Goal: Feedback & Contribution: Leave review/rating

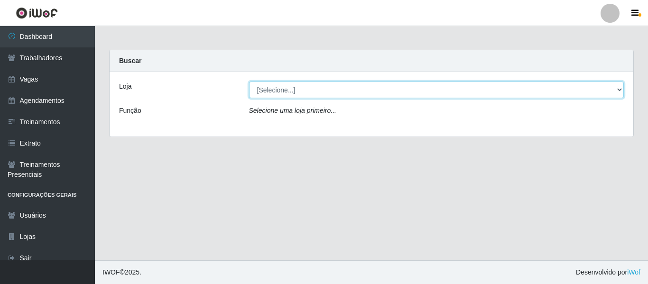
click at [261, 94] on select "[Selecione...] Varejão Supermercados" at bounding box center [436, 90] width 375 height 17
select select "237"
click at [249, 82] on select "[Selecione...] Varejão Supermercados" at bounding box center [436, 90] width 375 height 17
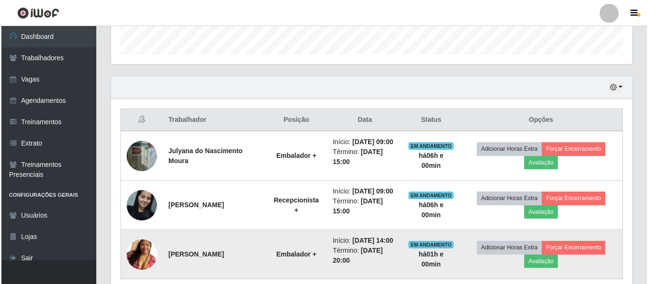
scroll to position [355, 0]
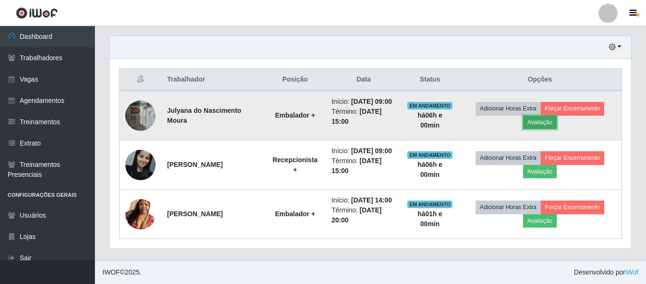
click at [548, 116] on button "Avaliação" at bounding box center [540, 122] width 34 height 13
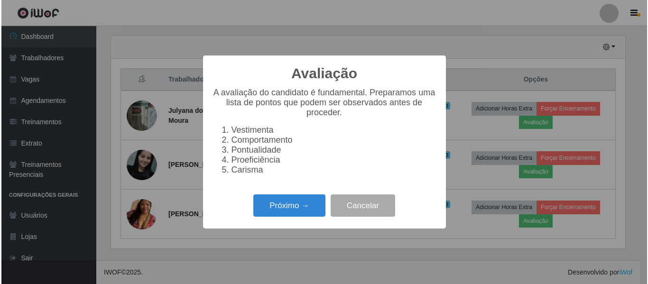
scroll to position [197, 517]
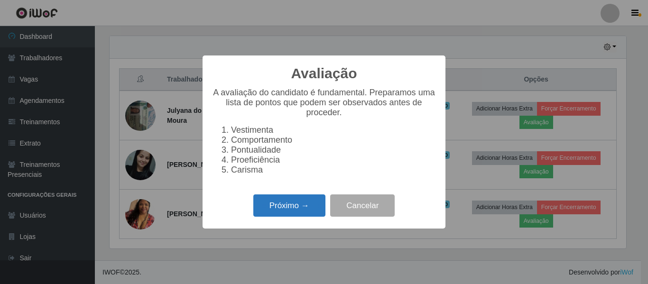
click at [273, 207] on button "Próximo →" at bounding box center [289, 206] width 72 height 22
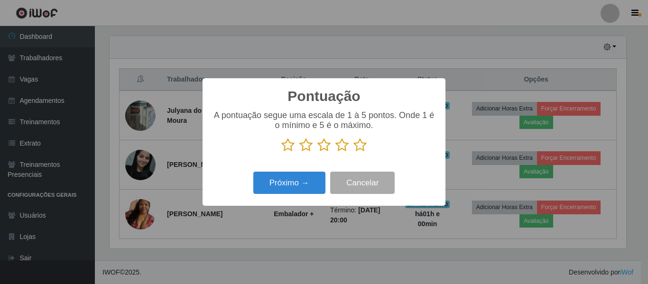
scroll to position [474401, 474081]
click at [338, 145] on icon at bounding box center [342, 145] width 13 height 14
click at [336, 152] on input "radio" at bounding box center [336, 152] width 0 height 0
click at [338, 145] on icon at bounding box center [342, 145] width 13 height 14
click at [336, 152] on input "radio" at bounding box center [336, 152] width 0 height 0
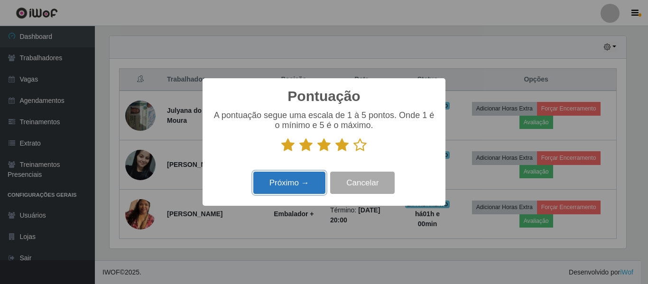
click at [295, 181] on button "Próximo →" at bounding box center [289, 183] width 72 height 22
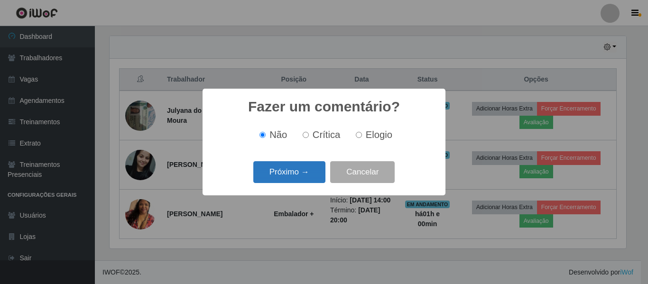
click at [304, 177] on button "Próximo →" at bounding box center [289, 172] width 72 height 22
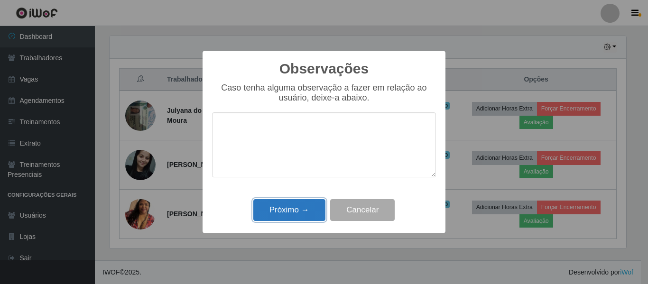
click at [298, 210] on button "Próximo →" at bounding box center [289, 210] width 72 height 22
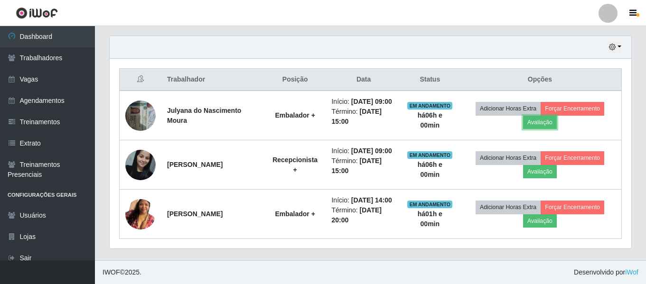
scroll to position [197, 522]
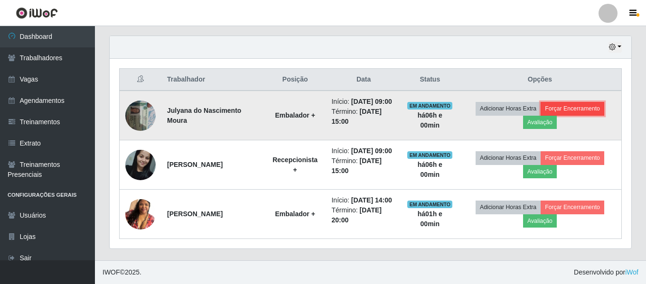
click at [556, 102] on button "Forçar Encerramento" at bounding box center [573, 108] width 64 height 13
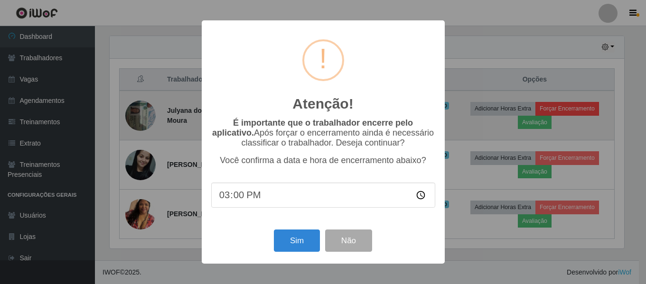
scroll to position [197, 517]
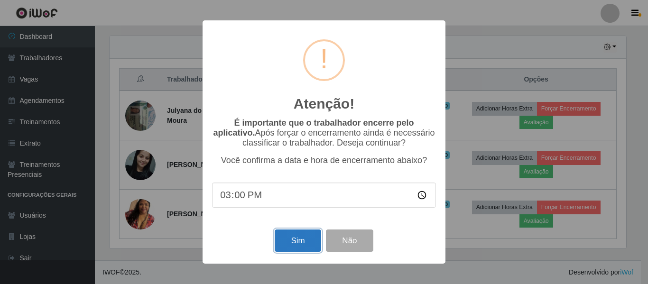
click at [313, 241] on button "Sim" at bounding box center [298, 241] width 46 height 22
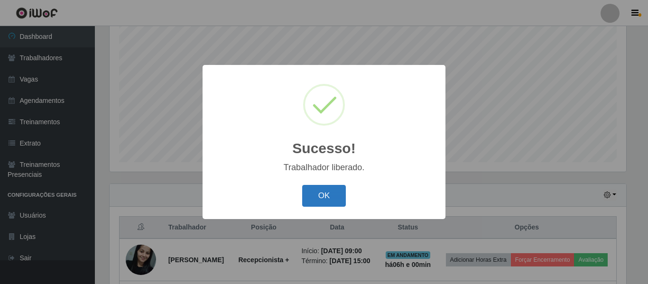
click at [308, 202] on button "OK" at bounding box center [324, 196] width 44 height 22
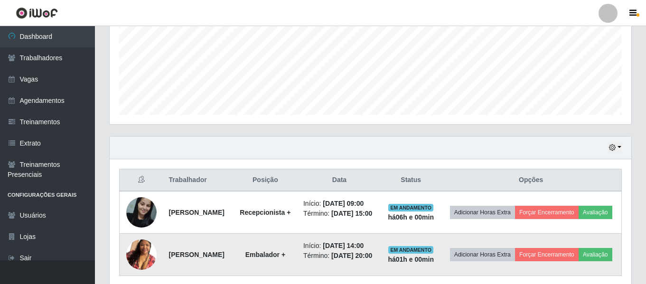
scroll to position [296, 0]
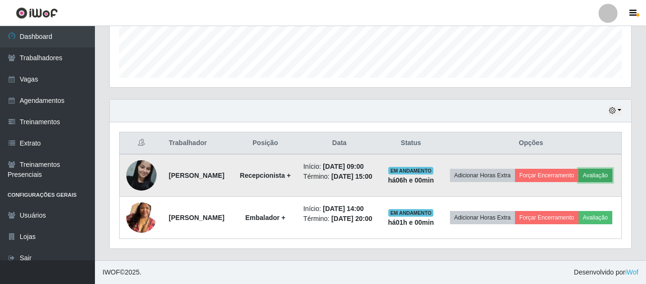
click at [579, 169] on button "Avaliação" at bounding box center [596, 175] width 34 height 13
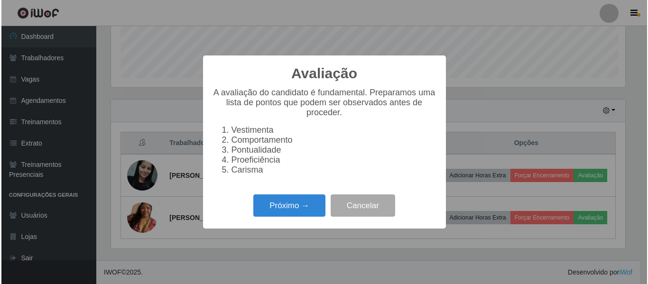
scroll to position [197, 517]
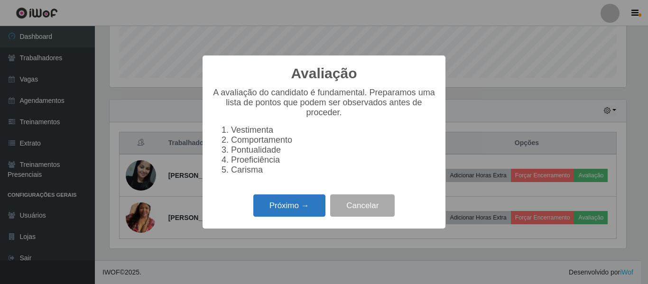
click at [282, 211] on button "Próximo →" at bounding box center [289, 206] width 72 height 22
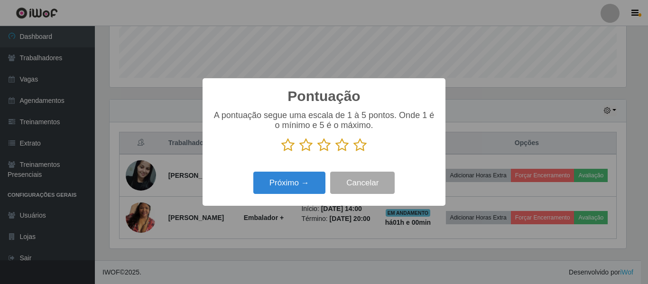
click at [342, 145] on icon at bounding box center [342, 145] width 13 height 14
click at [336, 152] on input "radio" at bounding box center [336, 152] width 0 height 0
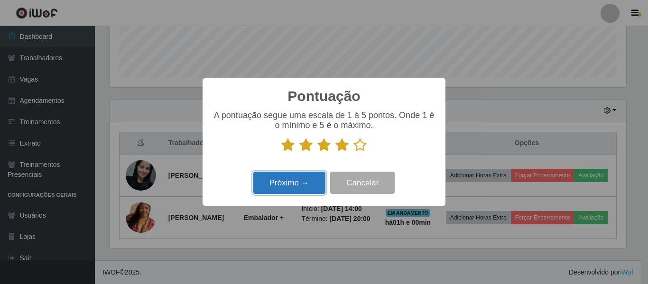
click at [313, 177] on button "Próximo →" at bounding box center [289, 183] width 72 height 22
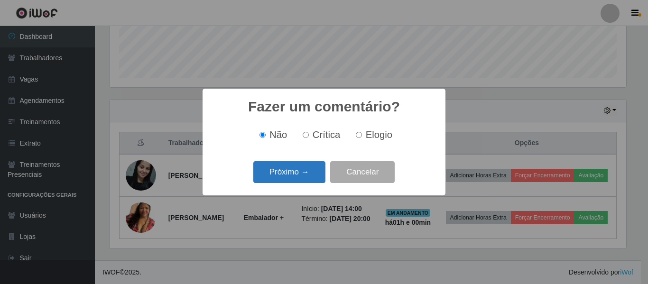
click at [319, 174] on button "Próximo →" at bounding box center [289, 172] width 72 height 22
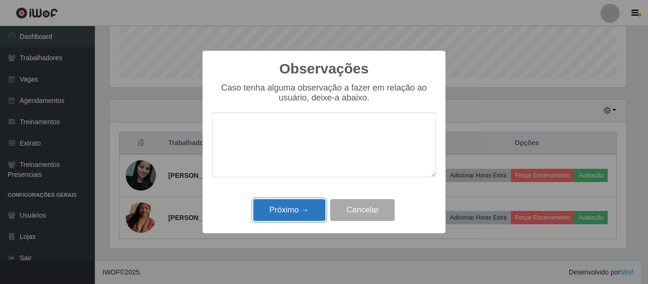
click at [318, 209] on button "Próximo →" at bounding box center [289, 210] width 72 height 22
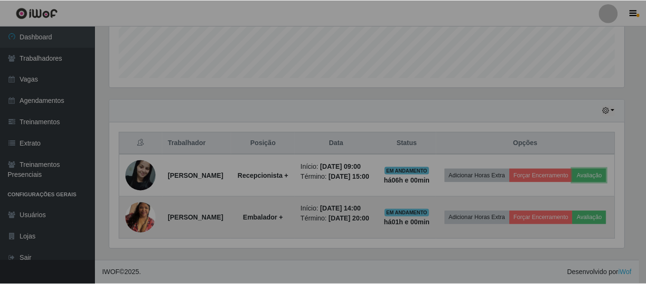
scroll to position [197, 522]
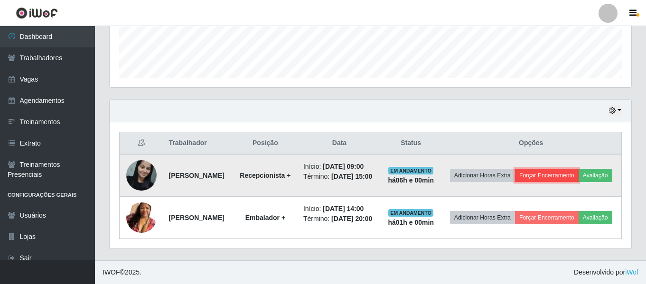
click at [553, 169] on button "Forçar Encerramento" at bounding box center [547, 175] width 64 height 13
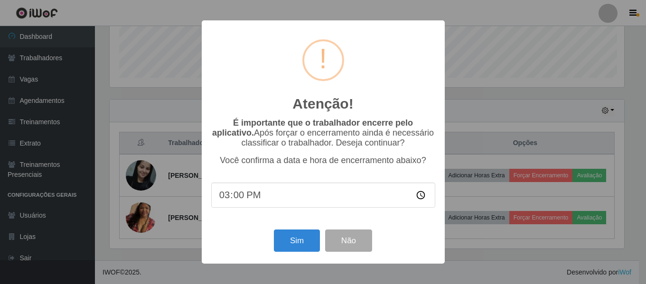
scroll to position [197, 517]
click at [312, 243] on button "Sim" at bounding box center [298, 241] width 46 height 22
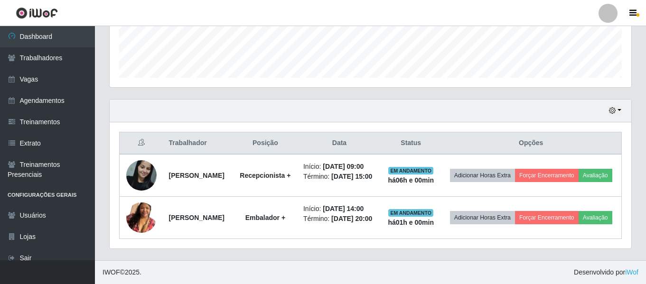
scroll to position [0, 0]
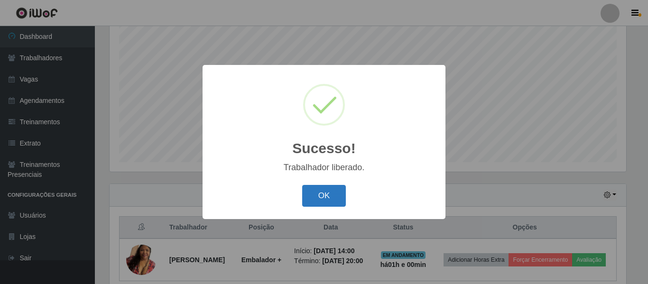
click at [330, 204] on button "OK" at bounding box center [324, 196] width 44 height 22
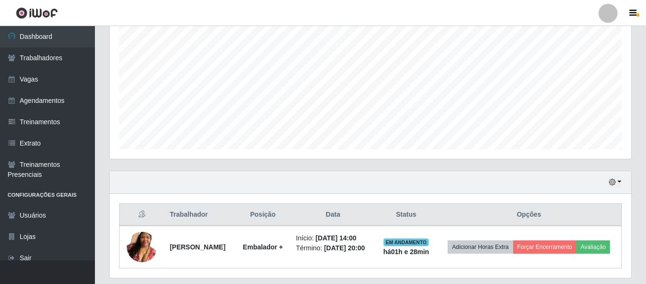
scroll to position [226, 0]
